Goal: Navigation & Orientation: Find specific page/section

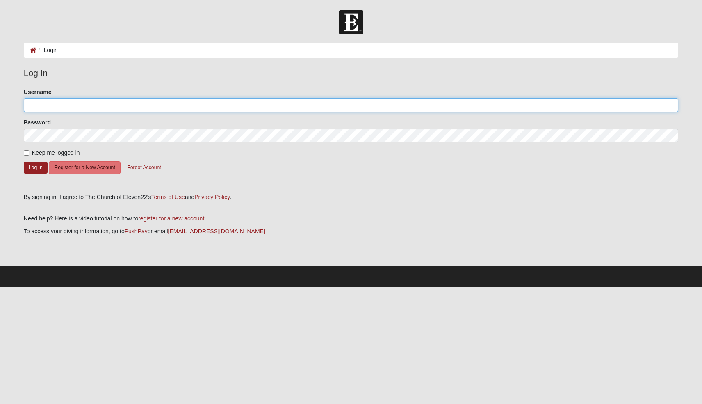
type input "[EMAIL_ADDRESS][DOMAIN_NAME]"
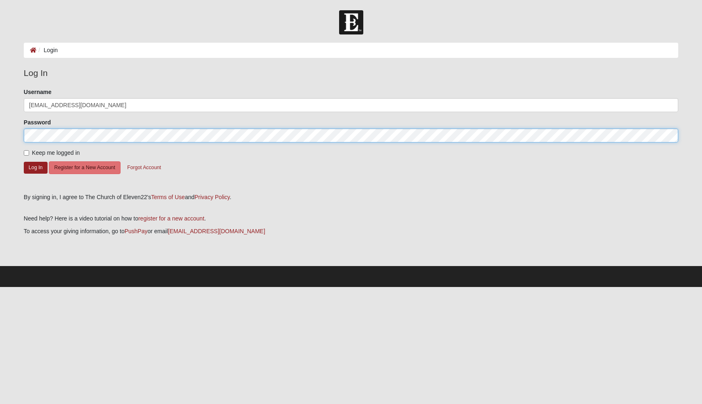
click at [35, 167] on button "Log In" at bounding box center [36, 168] width 24 height 12
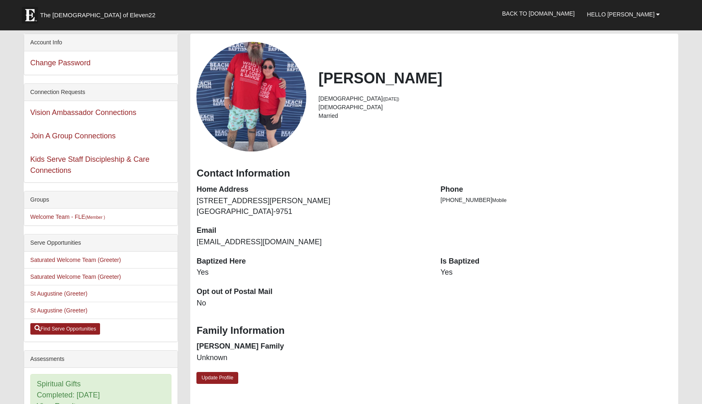
scroll to position [32, 0]
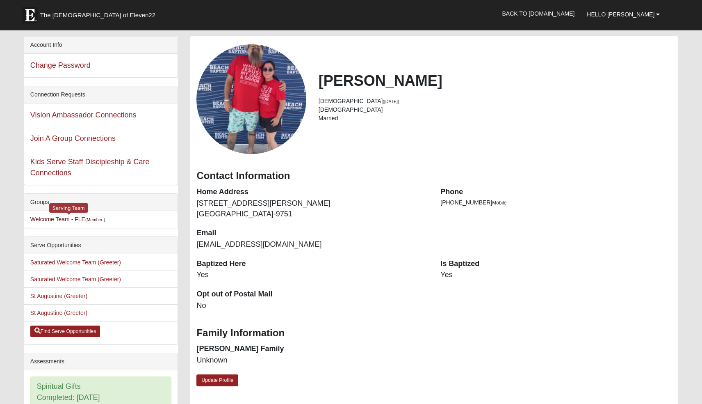
click at [75, 217] on link "Welcome Team - FLE (Member )" at bounding box center [67, 219] width 75 height 7
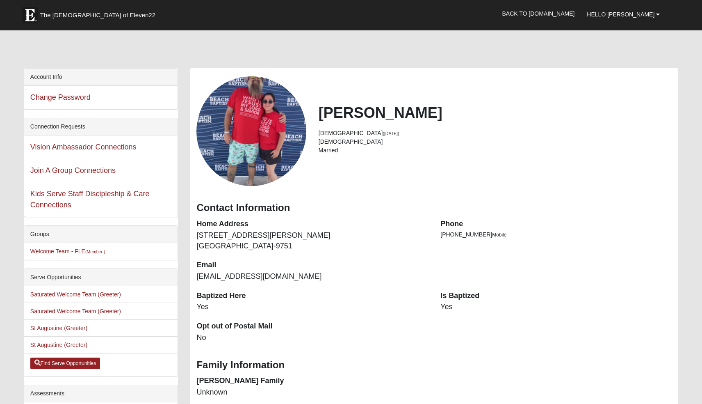
scroll to position [0, 0]
click at [556, 12] on link "Back to [DOMAIN_NAME]" at bounding box center [538, 13] width 85 height 21
click at [631, 15] on span "Hello [PERSON_NAME]" at bounding box center [621, 14] width 68 height 7
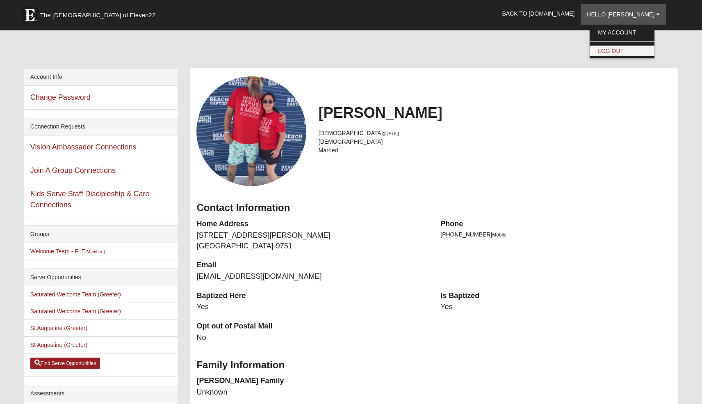
click at [629, 52] on link "Log Out" at bounding box center [622, 51] width 65 height 11
